Goal: Task Accomplishment & Management: Manage account settings

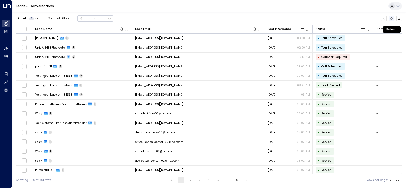
click at [390, 19] on icon "Refresh" at bounding box center [391, 18] width 3 height 2
click at [391, 19] on icon "Refresh" at bounding box center [391, 18] width 3 height 3
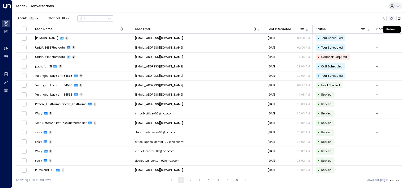
click at [391, 19] on icon "Refresh" at bounding box center [391, 18] width 3 height 3
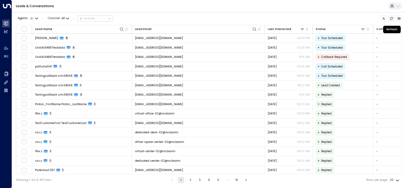
click at [391, 19] on icon "Refresh" at bounding box center [391, 18] width 3 height 3
click at [35, 19] on icon "button" at bounding box center [36, 18] width 3 height 3
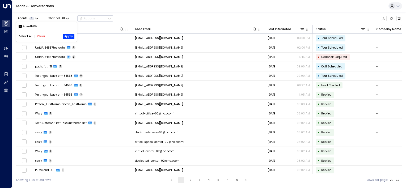
click at [158, 18] on div at bounding box center [203, 94] width 406 height 188
click at [392, 19] on icon "Refresh" at bounding box center [391, 18] width 3 height 3
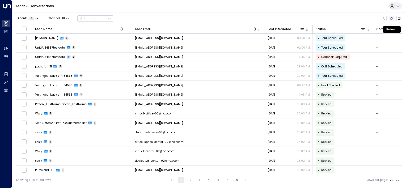
click at [391, 18] on icon "Refresh" at bounding box center [391, 18] width 3 height 3
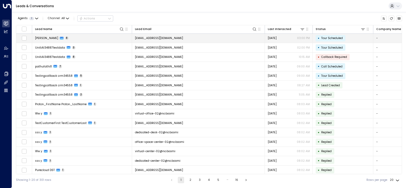
click at [192, 36] on td "turok3000+test12@gmail.com" at bounding box center [198, 38] width 133 height 9
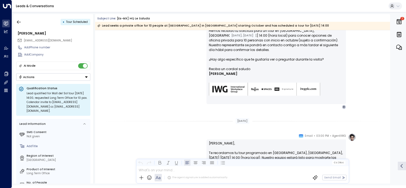
scroll to position [374, 0]
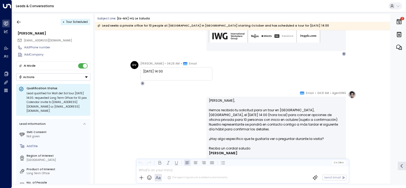
click at [332, 92] on span "AgentIWG" at bounding box center [339, 93] width 14 height 5
click at [349, 95] on img at bounding box center [352, 95] width 8 height 8
click at [351, 95] on img at bounding box center [352, 95] width 8 height 8
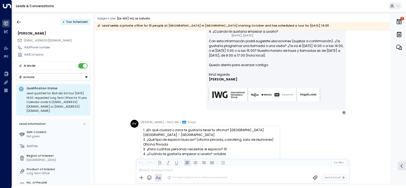
scroll to position [28, 0]
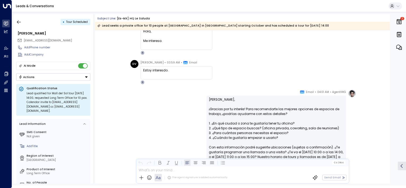
click at [302, 92] on icon at bounding box center [302, 92] width 4 height 3
click at [17, 22] on icon "button" at bounding box center [19, 21] width 4 height 3
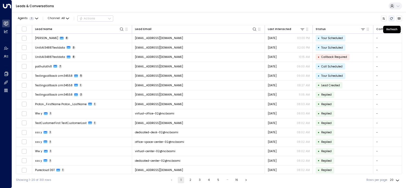
click at [392, 18] on icon "Refresh" at bounding box center [391, 18] width 3 height 3
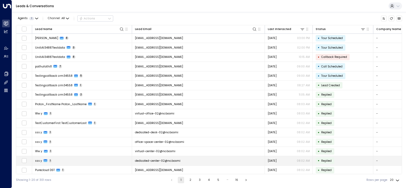
scroll to position [48, 0]
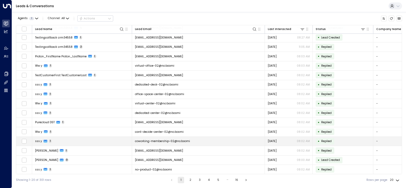
click at [198, 139] on td "coworking-membership-02@no.boomi" at bounding box center [198, 141] width 133 height 9
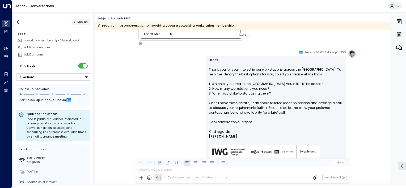
scroll to position [95, 0]
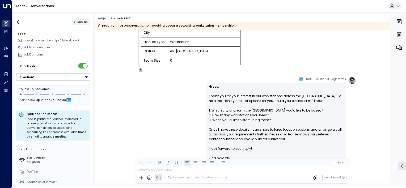
click at [307, 79] on span "Email" at bounding box center [308, 78] width 8 height 5
click at [344, 80] on span "AgentIWG" at bounding box center [339, 78] width 14 height 5
click at [353, 80] on img at bounding box center [352, 80] width 8 height 8
click at [18, 21] on icon "button" at bounding box center [18, 21] width 5 height 5
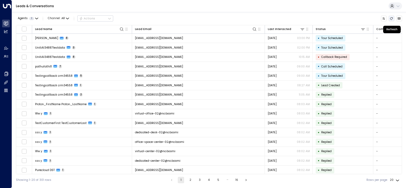
click at [390, 18] on icon "Refresh" at bounding box center [391, 18] width 3 height 3
click at [391, 18] on icon "Refresh" at bounding box center [391, 18] width 3 height 3
click at [391, 19] on icon "Refresh" at bounding box center [391, 18] width 3 height 3
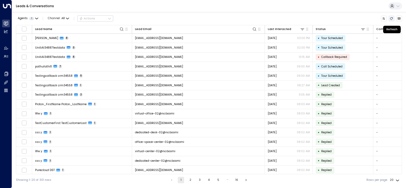
click at [391, 19] on icon "Refresh" at bounding box center [391, 18] width 3 height 3
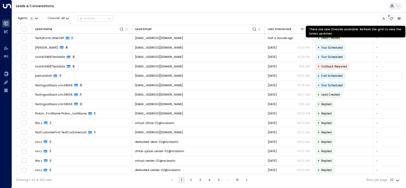
click at [391, 18] on icon "There are new threads available. Refresh the grid to view the latest updates." at bounding box center [391, 18] width 3 height 3
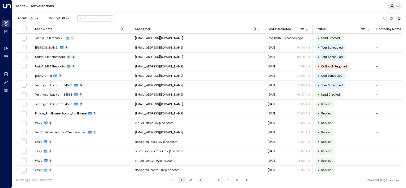
click at [391, 18] on icon "Refresh" at bounding box center [391, 18] width 3 height 3
click at [391, 19] on icon "Refresh" at bounding box center [391, 18] width 3 height 3
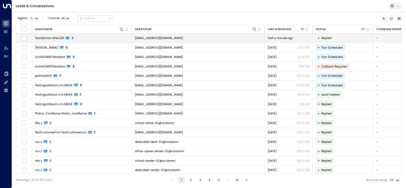
click at [254, 39] on td "testqauniti.otherzap@yahoo.com" at bounding box center [198, 38] width 133 height 9
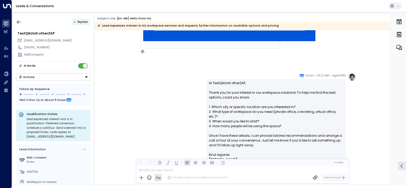
scroll to position [372, 0]
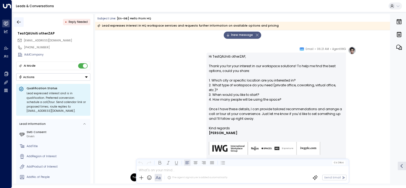
click at [19, 21] on icon "button" at bounding box center [18, 21] width 5 height 5
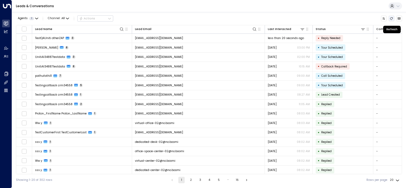
click at [392, 18] on icon "Refresh" at bounding box center [391, 18] width 3 height 2
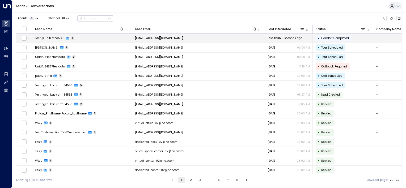
click at [216, 38] on td "[EMAIL_ADDRESS][DOMAIN_NAME]" at bounding box center [198, 38] width 133 height 9
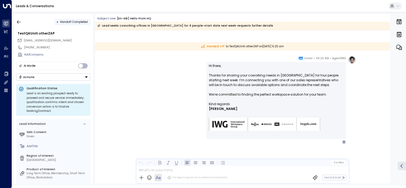
scroll to position [652, 0]
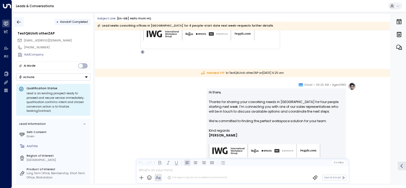
click at [19, 22] on icon "button" at bounding box center [18, 21] width 5 height 5
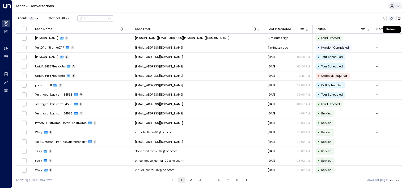
click at [391, 19] on icon "Refresh" at bounding box center [391, 18] width 3 height 3
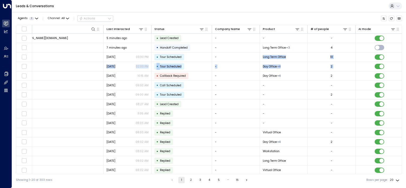
drag, startPoint x: 402, startPoint y: 61, endPoint x: 402, endPoint y: 64, distance: 3.2
click at [402, 64] on div "Agents 1 Channel: All Actions Lead Name Lead Email Last Interacted Status Compa…" at bounding box center [209, 99] width 394 height 174
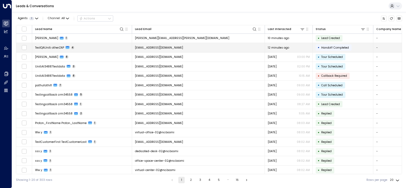
click at [216, 47] on td "[EMAIL_ADDRESS][DOMAIN_NAME]" at bounding box center [198, 47] width 133 height 9
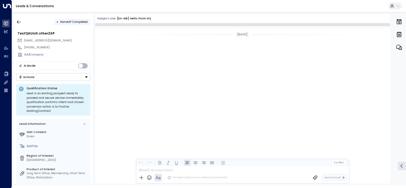
scroll to position [580, 0]
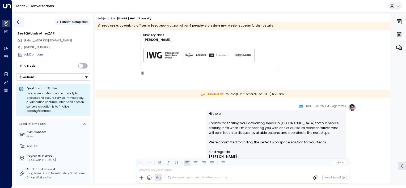
click at [18, 20] on icon "button" at bounding box center [18, 21] width 5 height 5
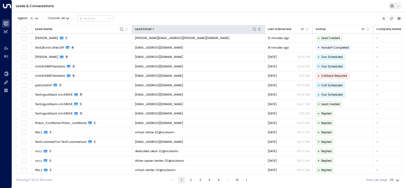
click at [253, 30] on icon at bounding box center [254, 29] width 4 height 4
type input "**********"
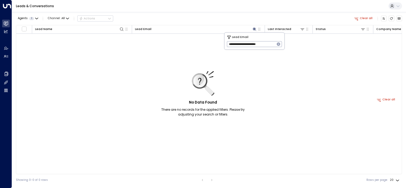
click at [278, 45] on icon "button" at bounding box center [278, 43] width 3 height 3
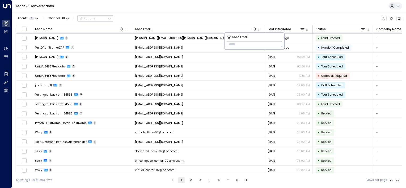
click at [251, 42] on input "text" at bounding box center [254, 44] width 55 height 8
paste input "**********"
type input "**********"
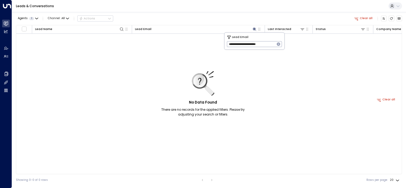
click at [278, 44] on icon "button" at bounding box center [278, 44] width 4 height 4
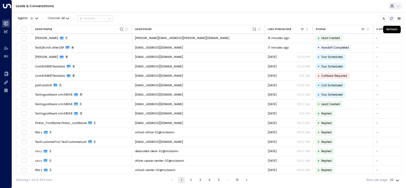
click at [392, 18] on icon "Refresh" at bounding box center [391, 18] width 3 height 3
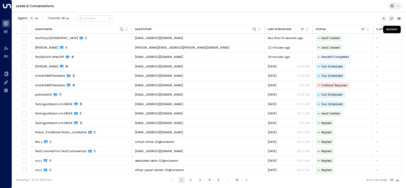
click at [392, 18] on icon "Refresh" at bounding box center [391, 18] width 3 height 3
click at [390, 18] on icon "There are new threads available. Refresh the grid to view the latest updates." at bounding box center [391, 18] width 3 height 2
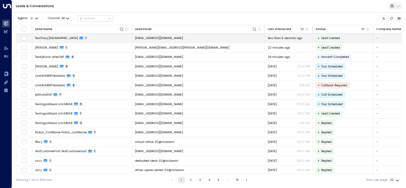
click at [186, 35] on td "testtracy.uniti@proton.me" at bounding box center [198, 38] width 133 height 9
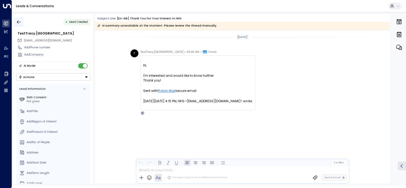
click at [16, 21] on icon "button" at bounding box center [18, 21] width 5 height 5
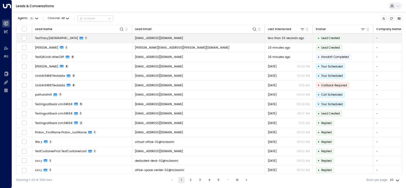
click at [182, 36] on td "testtracy.uniti@proton.me" at bounding box center [198, 38] width 133 height 9
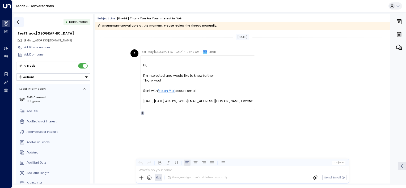
click at [19, 23] on icon "button" at bounding box center [18, 21] width 5 height 5
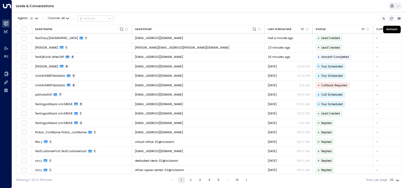
click at [390, 18] on icon "Refresh" at bounding box center [391, 18] width 3 height 3
click at [392, 19] on icon "Refresh" at bounding box center [391, 18] width 3 height 3
click at [391, 19] on icon "Refresh" at bounding box center [391, 18] width 3 height 3
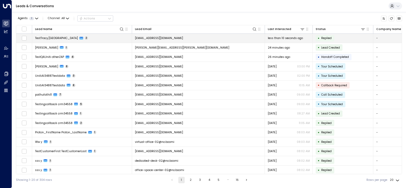
click at [192, 38] on td "testtracy.uniti@proton.me" at bounding box center [198, 38] width 133 height 9
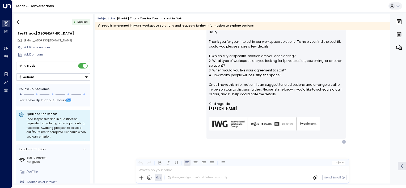
scroll to position [86, 0]
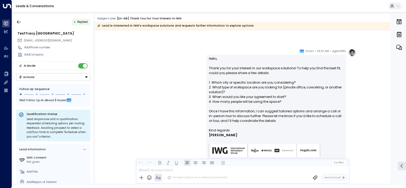
click at [12, 21] on div "• Replied TestTracy.Uniti testtracy.uniti@proton.me Add Phone number Add Compan…" at bounding box center [209, 98] width 394 height 173
click at [20, 21] on icon "button" at bounding box center [18, 21] width 5 height 5
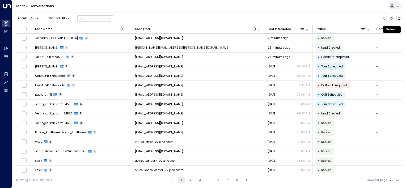
click at [391, 18] on icon "Refresh" at bounding box center [391, 18] width 3 height 3
click at [392, 19] on icon "Refresh" at bounding box center [391, 18] width 3 height 3
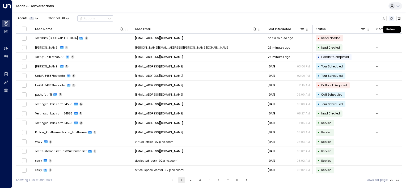
click at [392, 19] on icon "Refresh" at bounding box center [391, 18] width 3 height 3
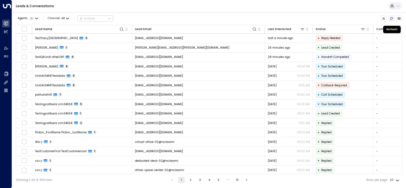
click at [392, 19] on icon "Refresh" at bounding box center [391, 18] width 3 height 3
click at [391, 18] on icon "Refresh" at bounding box center [391, 18] width 3 height 3
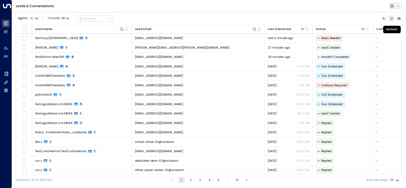
click at [391, 18] on icon "Refresh" at bounding box center [391, 18] width 3 height 3
click at [391, 19] on icon "Refresh" at bounding box center [391, 18] width 3 height 3
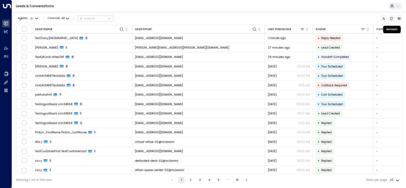
click at [391, 19] on icon "Refresh" at bounding box center [391, 18] width 3 height 3
click at [393, 20] on icon "Refresh" at bounding box center [391, 18] width 3 height 3
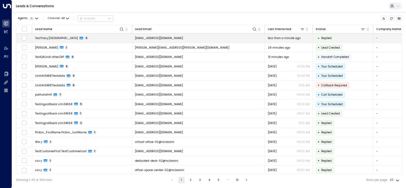
click at [237, 39] on td "testtracy.uniti@proton.me" at bounding box center [198, 38] width 133 height 9
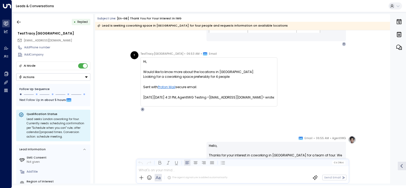
scroll to position [237, 0]
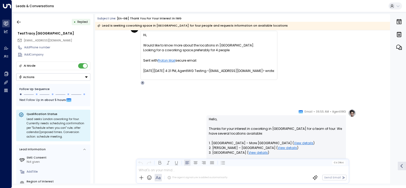
drag, startPoint x: 388, startPoint y: 127, endPoint x: 389, endPoint y: 135, distance: 7.2
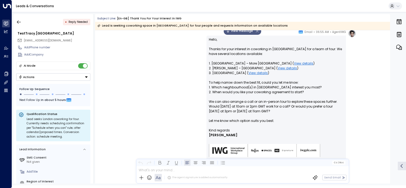
scroll to position [277, 0]
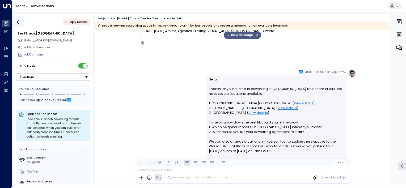
click at [19, 21] on icon "button" at bounding box center [18, 21] width 5 height 5
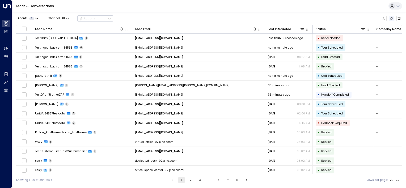
click at [392, 18] on icon "Refresh" at bounding box center [391, 18] width 3 height 3
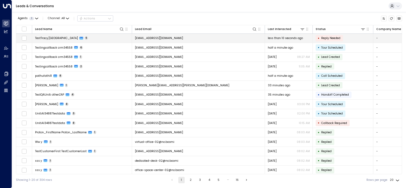
click at [232, 40] on td "testtracy.uniti@proton.me" at bounding box center [198, 38] width 133 height 9
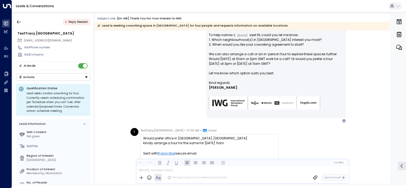
scroll to position [417, 0]
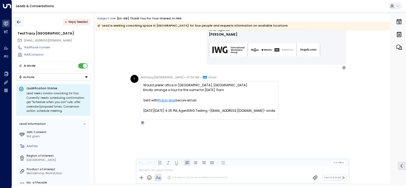
click at [20, 22] on icon "button" at bounding box center [18, 21] width 5 height 5
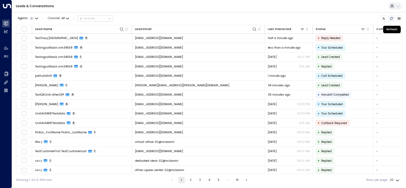
click at [392, 19] on icon "Refresh" at bounding box center [391, 18] width 3 height 3
click at [391, 18] on icon "Refresh" at bounding box center [391, 18] width 3 height 3
click at [392, 19] on icon "Refresh" at bounding box center [391, 18] width 3 height 3
click at [390, 18] on icon "Refresh" at bounding box center [391, 18] width 3 height 2
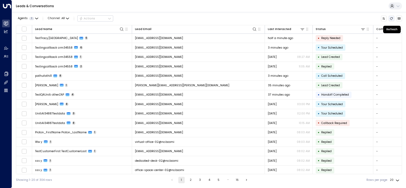
click at [390, 18] on icon "Refresh" at bounding box center [391, 18] width 3 height 3
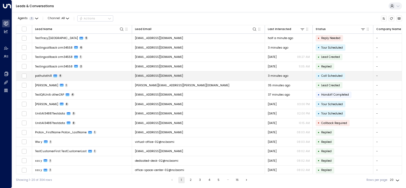
click at [177, 76] on td "pathufathi11@proton.me" at bounding box center [198, 75] width 133 height 9
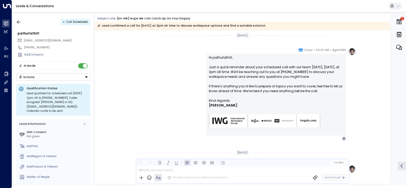
scroll to position [611, 0]
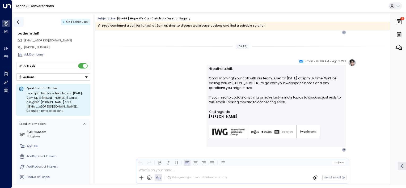
click at [16, 24] on button "button" at bounding box center [19, 22] width 10 height 10
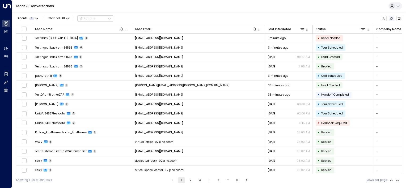
click at [391, 19] on icon "Refresh" at bounding box center [391, 18] width 3 height 2
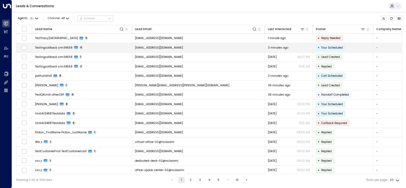
click at [206, 46] on td "testingcallbackcrm34558@yahoo.com" at bounding box center [198, 47] width 133 height 9
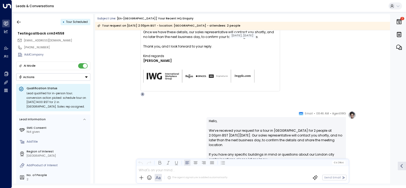
scroll to position [611, 0]
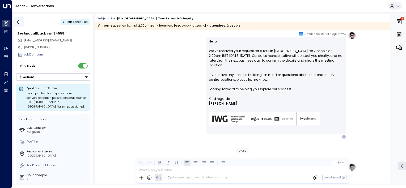
click at [18, 22] on icon "button" at bounding box center [18, 21] width 5 height 5
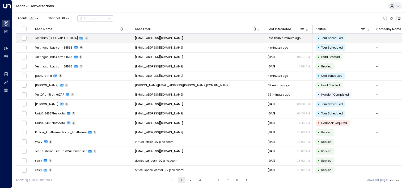
click at [235, 38] on td "testtracy.uniti@proton.me" at bounding box center [198, 38] width 133 height 9
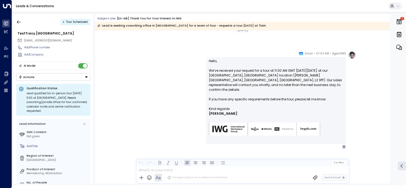
scroll to position [382, 0]
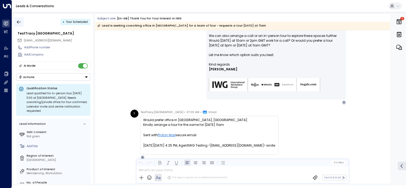
click at [20, 22] on icon "button" at bounding box center [19, 21] width 4 height 3
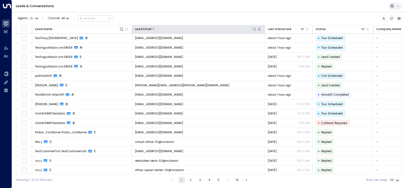
click at [253, 28] on icon at bounding box center [254, 29] width 4 height 4
type input "**********"
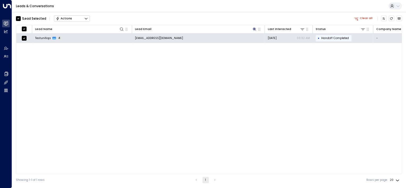
click at [63, 18] on div "Actions" at bounding box center [64, 19] width 16 height 4
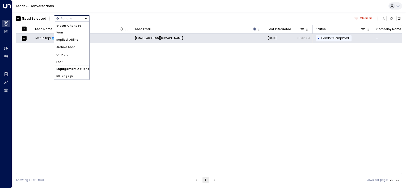
click at [69, 47] on span "Archive Lead" at bounding box center [65, 47] width 19 height 4
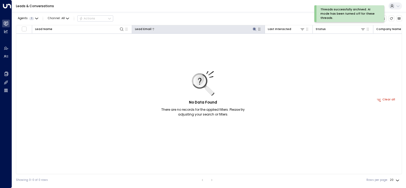
click at [256, 31] on icon at bounding box center [254, 29] width 4 height 4
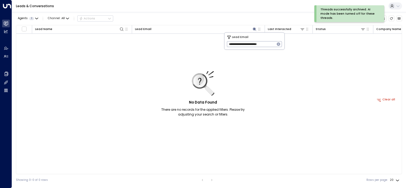
click at [278, 44] on icon "button" at bounding box center [278, 44] width 4 height 4
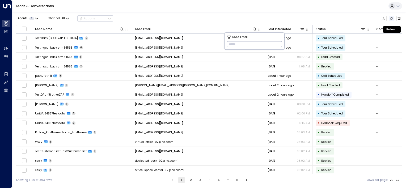
click at [389, 18] on button "Refresh" at bounding box center [392, 19] width 6 height 6
click at [392, 18] on icon "Refresh" at bounding box center [391, 18] width 3 height 3
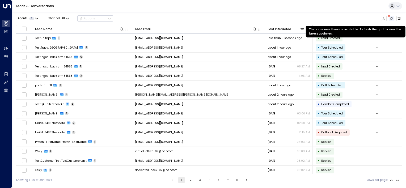
click at [392, 18] on icon "There are new threads available. Refresh the grid to view the latest updates." at bounding box center [391, 18] width 3 height 3
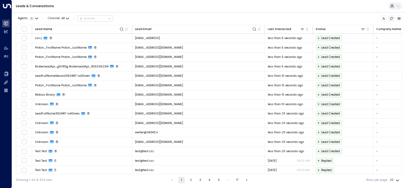
click at [392, 18] on icon "Refresh" at bounding box center [391, 18] width 3 height 3
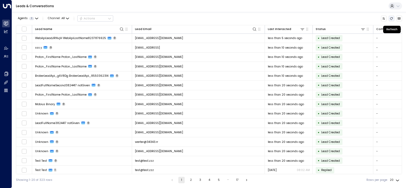
click at [392, 18] on icon "Refresh" at bounding box center [391, 18] width 3 height 3
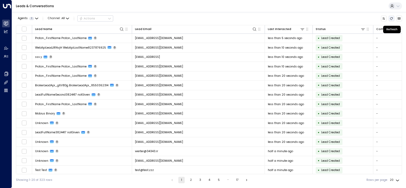
click at [392, 18] on icon "Refresh" at bounding box center [391, 18] width 3 height 3
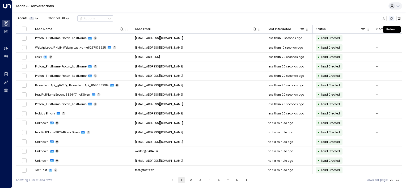
click at [392, 18] on icon "Refresh" at bounding box center [391, 18] width 3 height 3
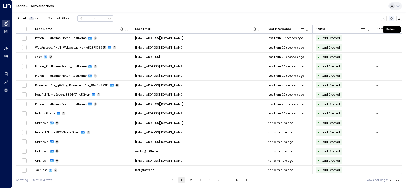
click at [392, 18] on icon "Refresh" at bounding box center [391, 18] width 3 height 3
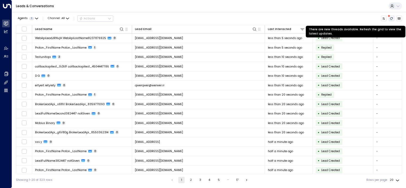
click at [391, 17] on icon "There are new threads available. Refresh the grid to view the latest updates." at bounding box center [391, 18] width 3 height 3
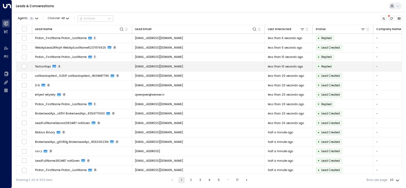
click at [230, 68] on td "[EMAIL_ADDRESS][DOMAIN_NAME]" at bounding box center [198, 66] width 133 height 9
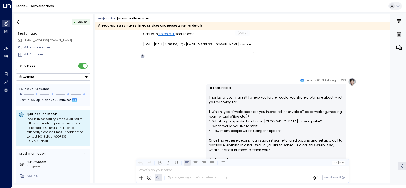
scroll to position [19, 0]
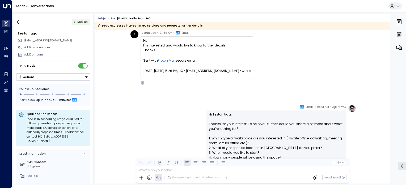
click at [402, 166] on icon at bounding box center [401, 165] width 5 height 5
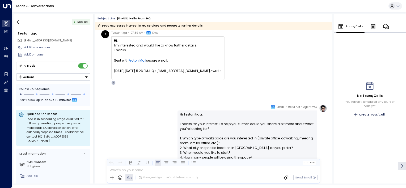
click at [403, 165] on icon at bounding box center [401, 165] width 5 height 5
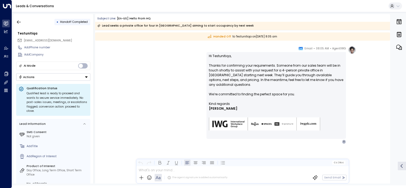
scroll to position [372, 0]
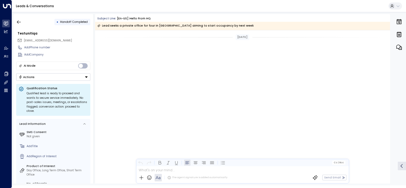
scroll to position [372, 0]
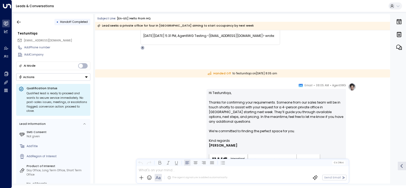
scroll to position [292, 0]
